Goal: Find specific page/section

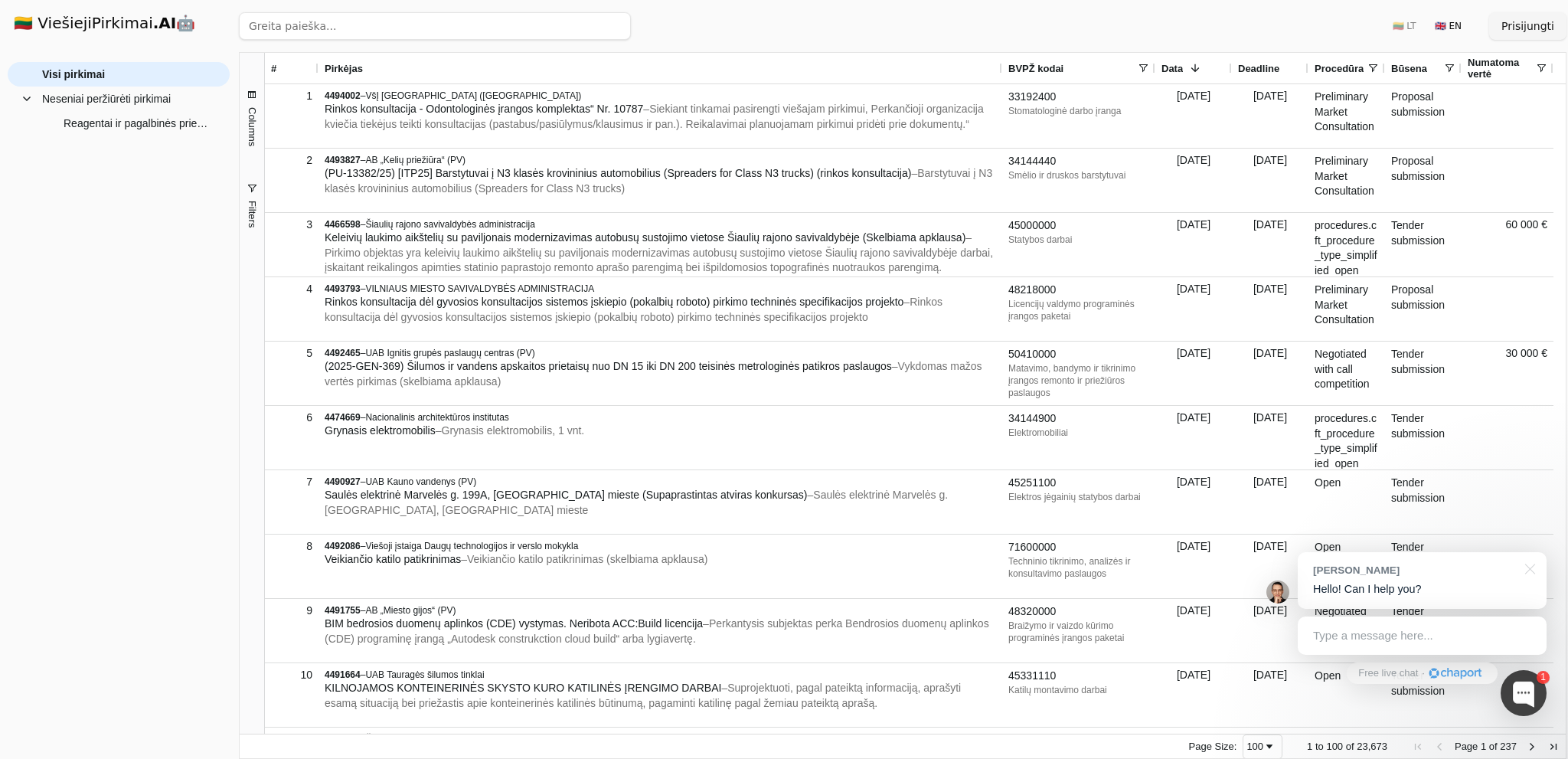
click at [244, 117] on button "Columns" at bounding box center [252, 118] width 25 height 95
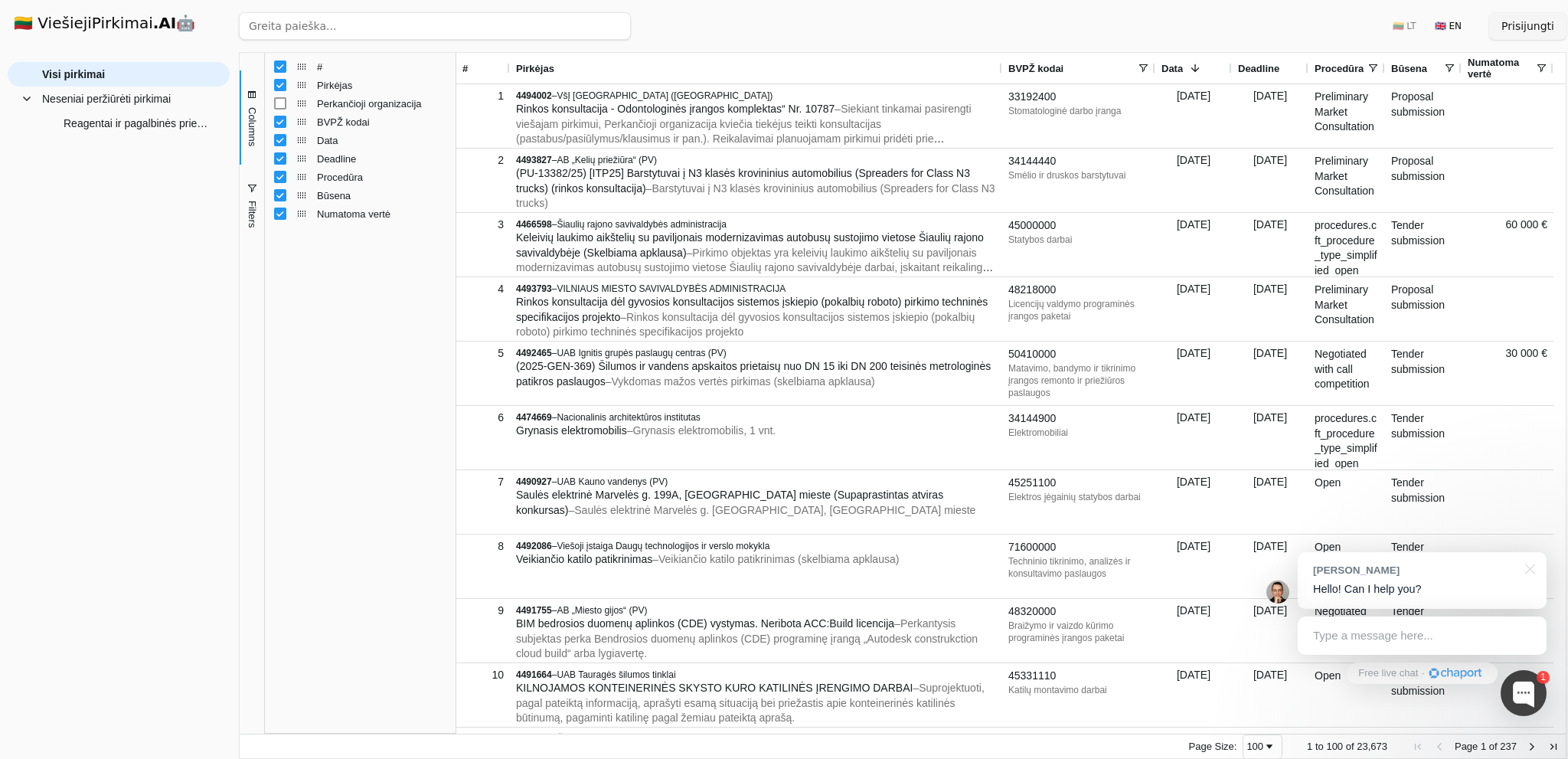
drag, startPoint x: 251, startPoint y: 119, endPoint x: 251, endPoint y: 152, distance: 33.0
click at [251, 119] on span "Columns" at bounding box center [251, 126] width 11 height 39
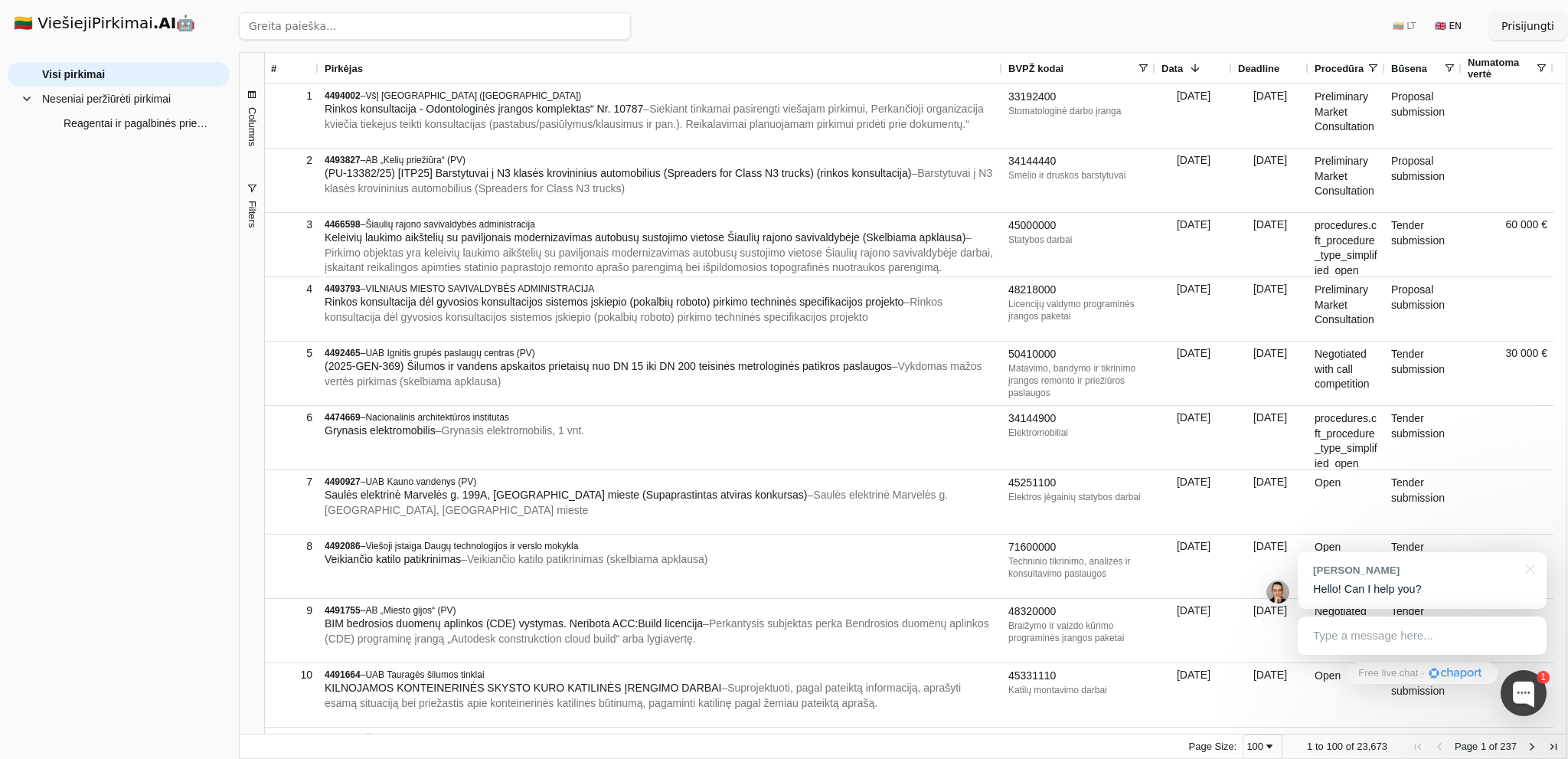
click at [255, 193] on span "button" at bounding box center [251, 188] width 12 height 12
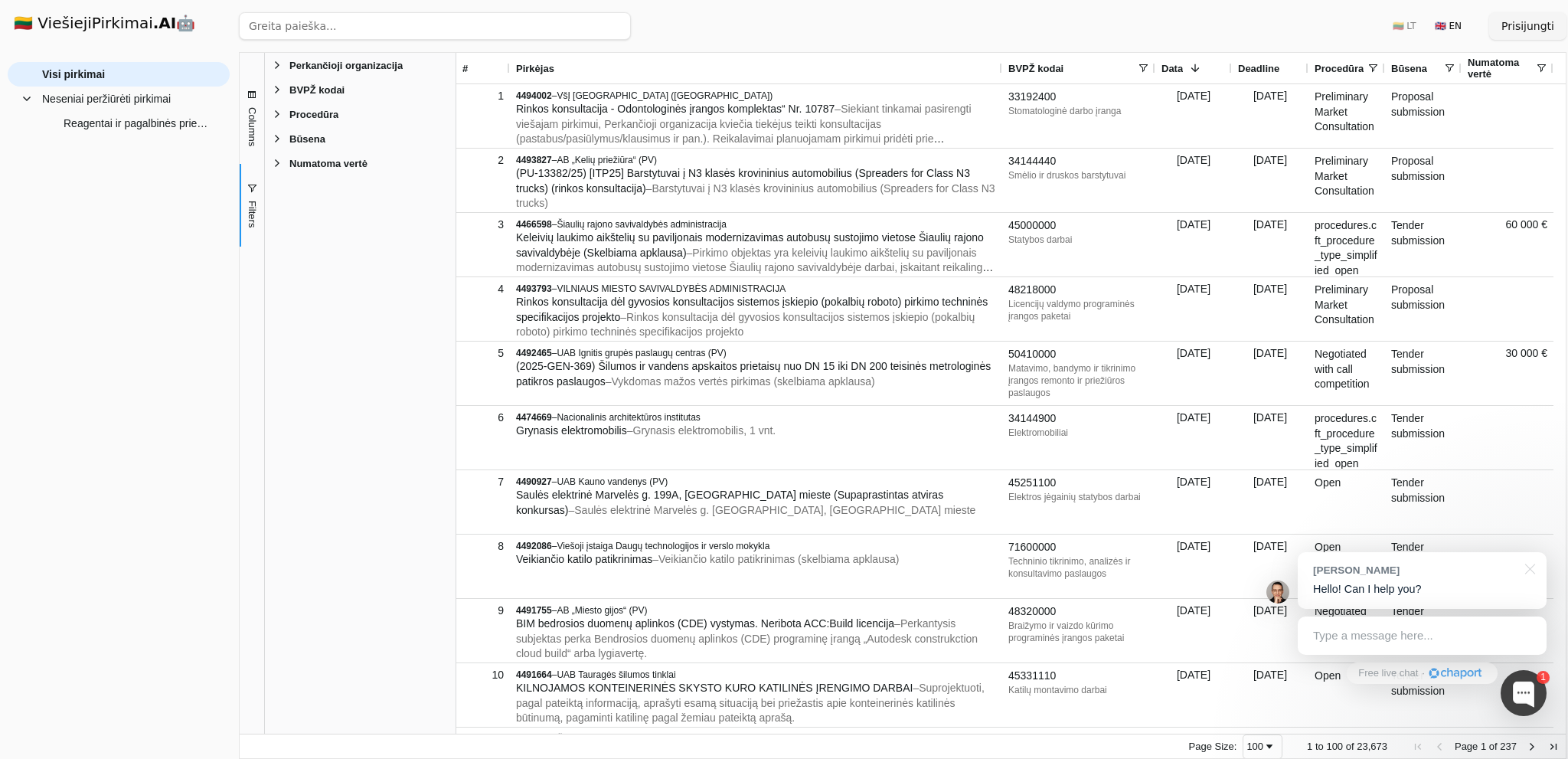
click at [311, 92] on span "BVPŽ kodai" at bounding box center [317, 90] width 55 height 11
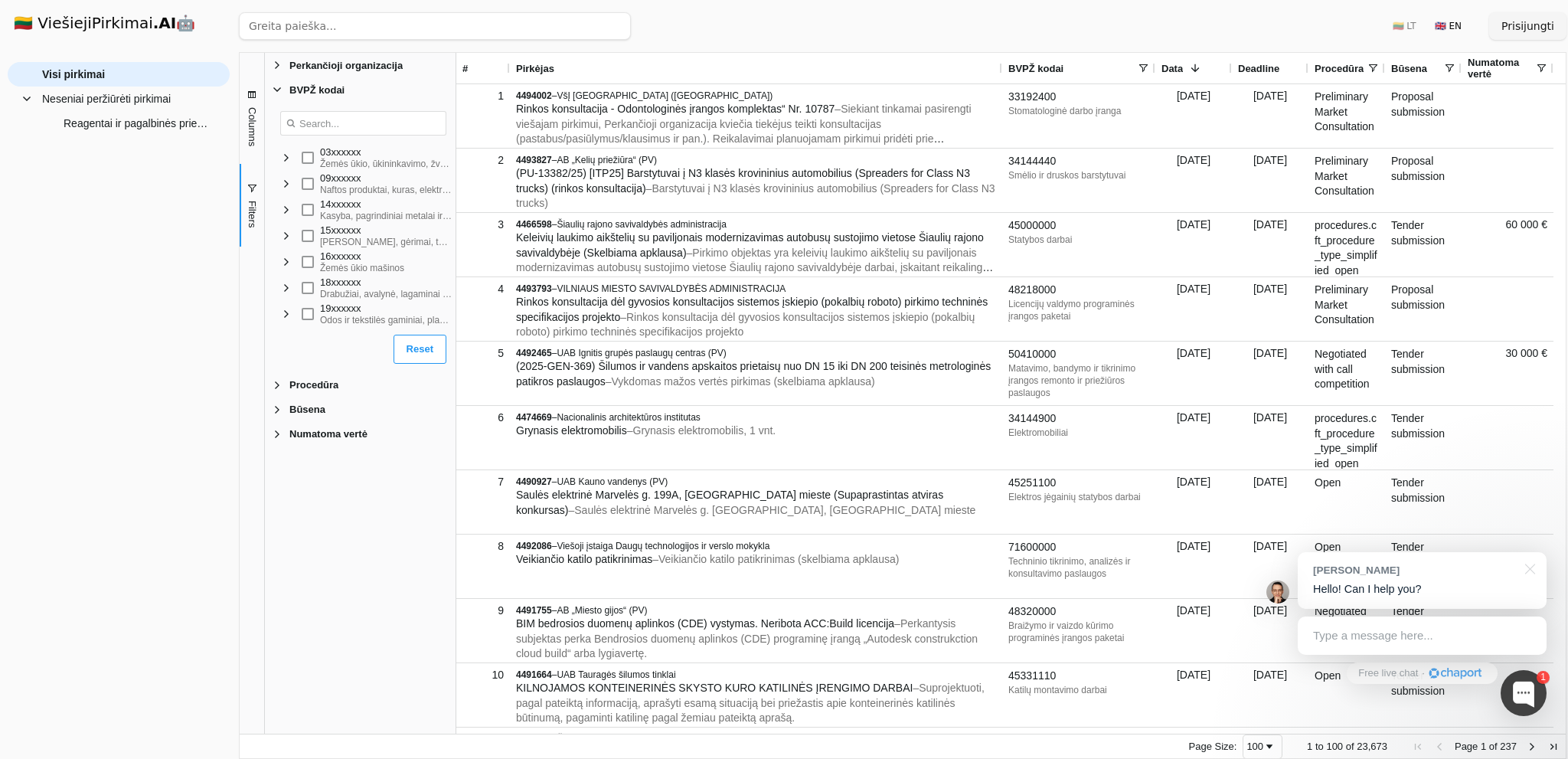
click at [632, 52] on div "Ieškoti 🇱🇹 LT 🇬🇧 EN Prisijungti 1 to 100 of 23,673. Page 1 of 237 # Pirkėjas BV…" at bounding box center [903, 380] width 1331 height 759
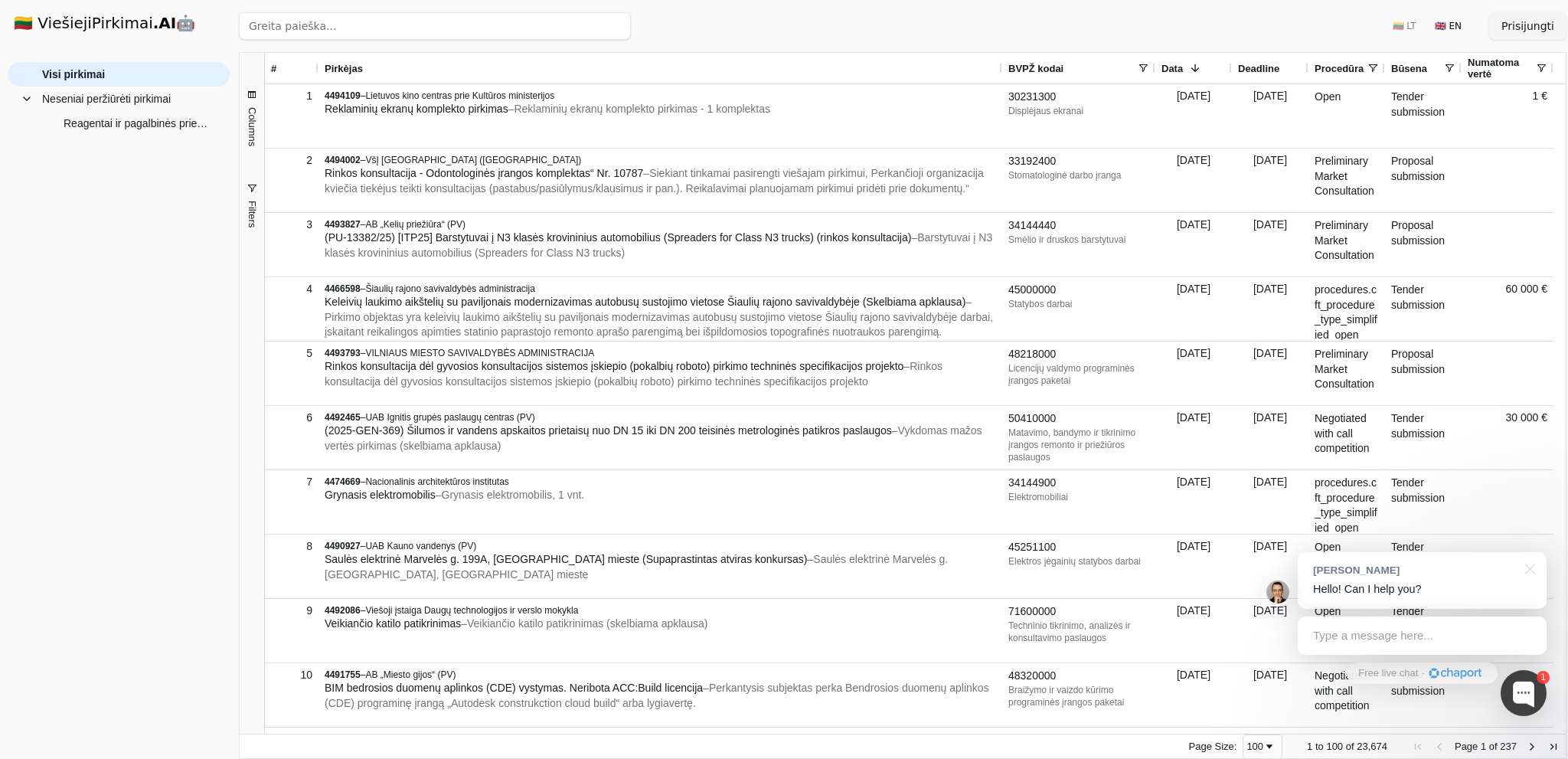
click at [253, 206] on span "Filters" at bounding box center [251, 214] width 11 height 27
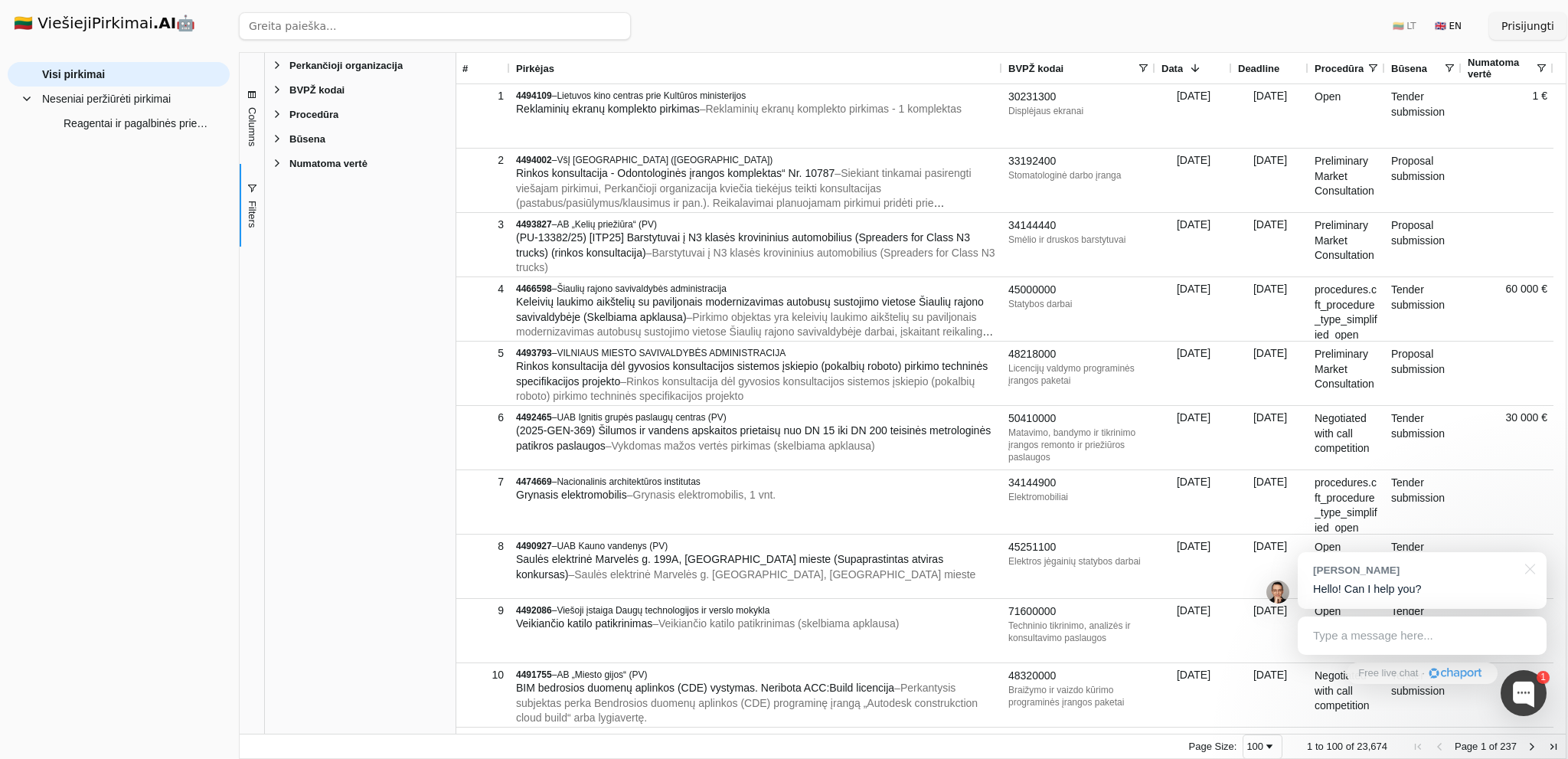
click at [320, 91] on span "BVPŽ kodai" at bounding box center [317, 90] width 55 height 11
